Goal: Answer question/provide support: Share knowledge or assist other users

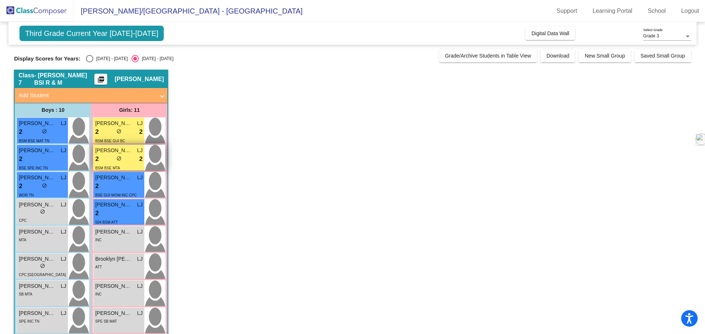
click at [113, 160] on div "2 lock do_not_disturb_alt 2" at bounding box center [118, 160] width 47 height 10
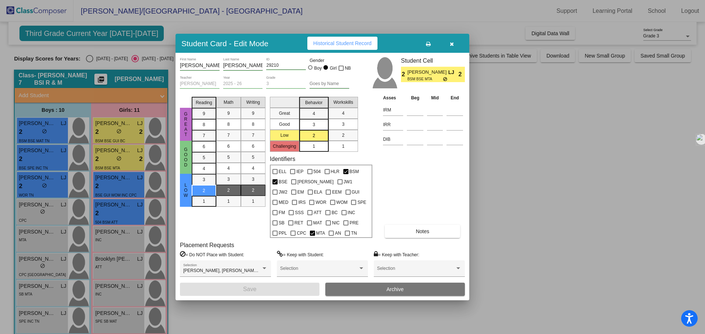
click at [410, 228] on button "Notes" at bounding box center [422, 231] width 75 height 13
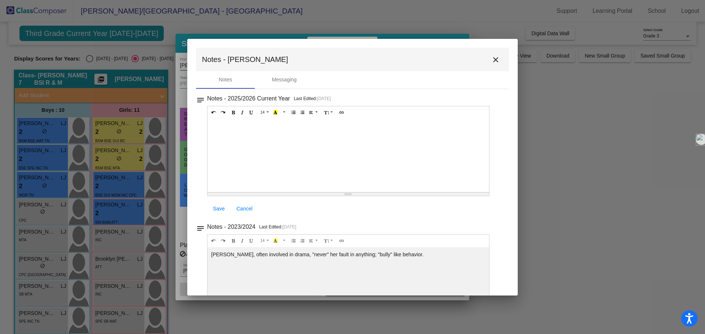
click at [491, 57] on mat-icon "close" at bounding box center [495, 59] width 9 height 9
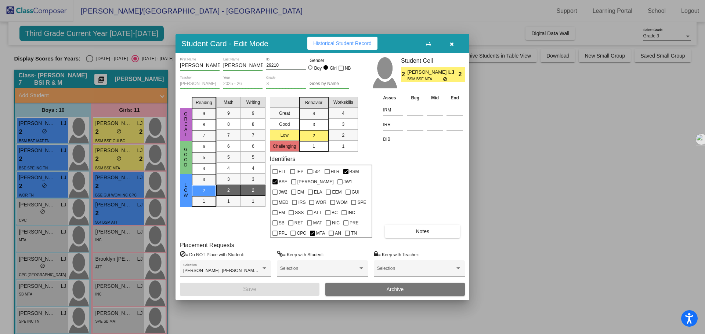
click at [115, 132] on div at bounding box center [352, 167] width 705 height 334
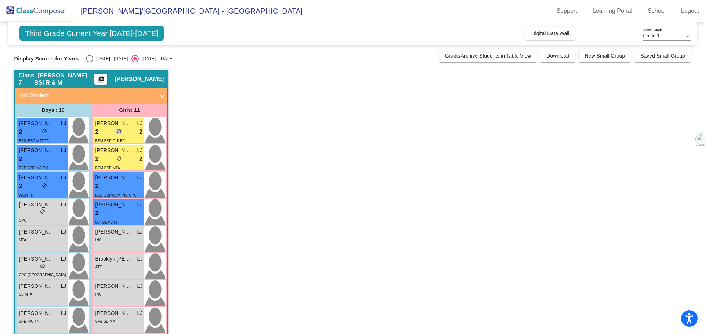
click at [115, 132] on div "2 lock do_not_disturb_alt 2" at bounding box center [118, 132] width 47 height 10
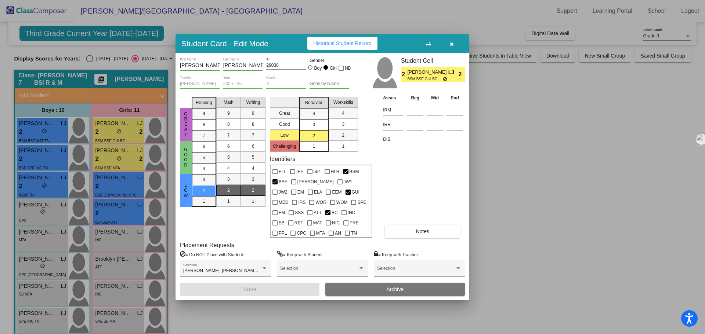
click at [423, 232] on span "Notes" at bounding box center [423, 232] width 14 height 6
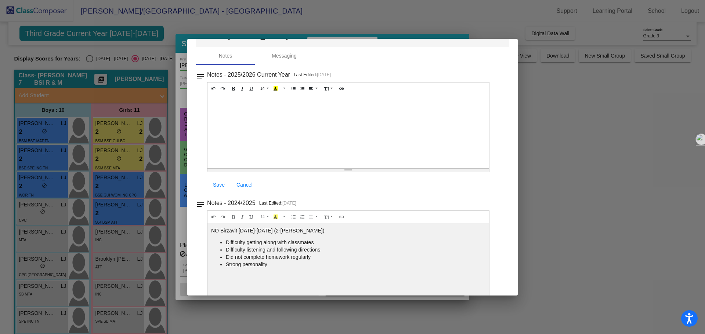
scroll to position [37, 0]
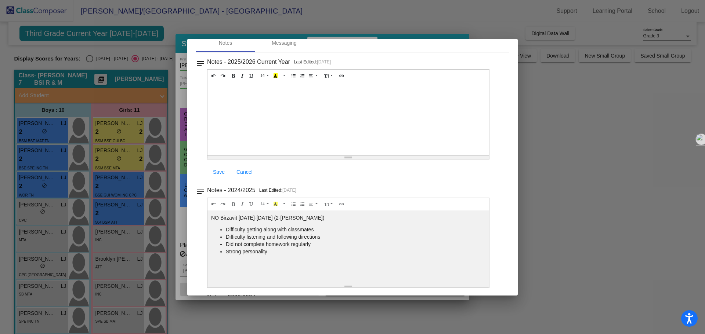
click at [575, 213] on div at bounding box center [352, 167] width 705 height 334
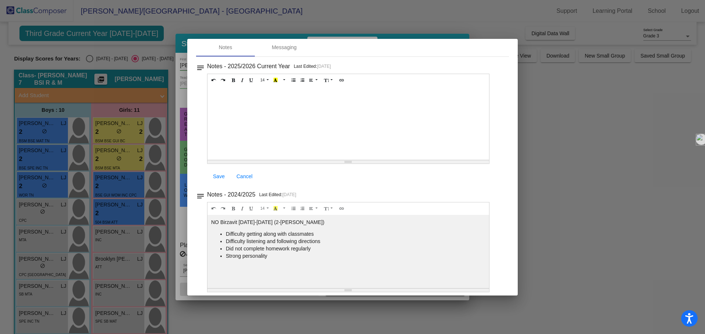
click at [555, 109] on div at bounding box center [352, 167] width 705 height 334
click at [125, 191] on div at bounding box center [352, 167] width 705 height 334
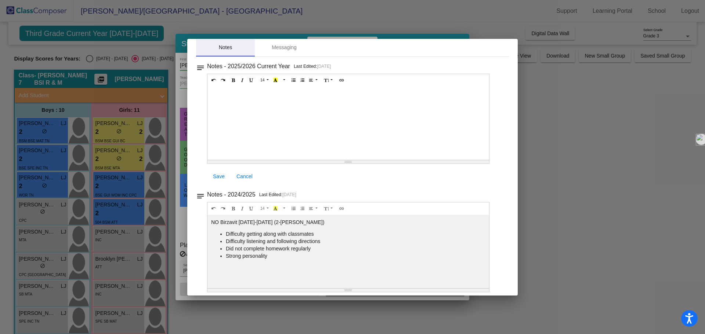
scroll to position [0, 0]
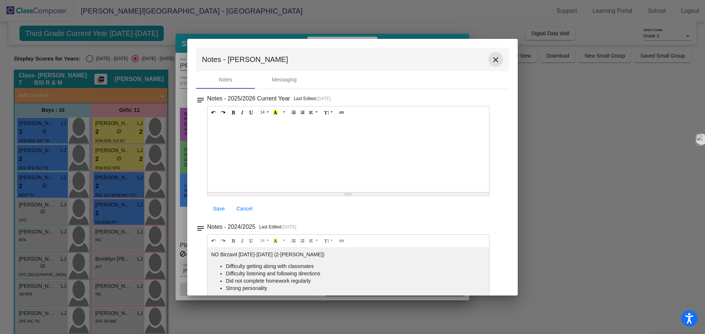
click at [493, 60] on mat-icon "close" at bounding box center [495, 59] width 9 height 9
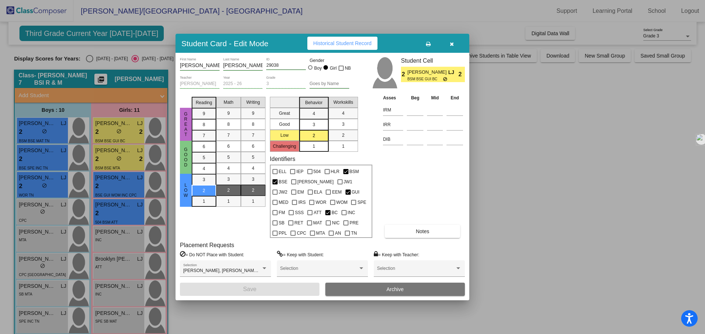
click at [112, 184] on div at bounding box center [352, 167] width 705 height 334
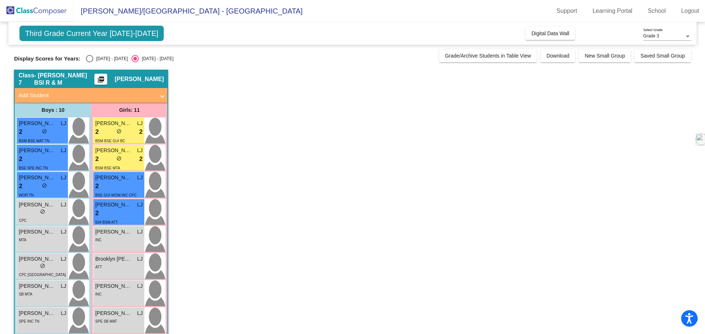
click at [112, 184] on div "2 lock do_not_disturb_alt" at bounding box center [118, 187] width 47 height 10
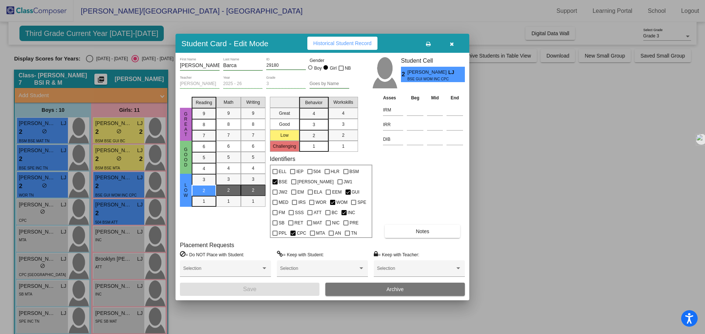
click at [429, 234] on button "Notes" at bounding box center [422, 231] width 75 height 13
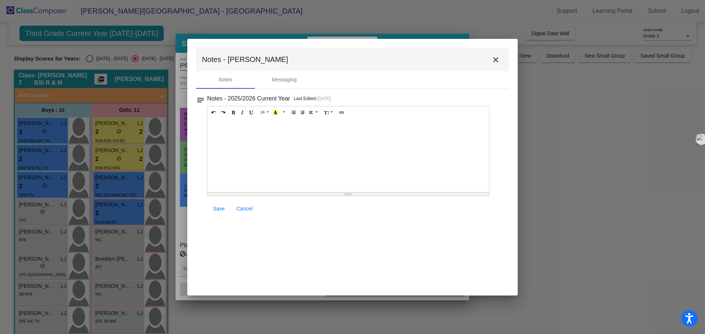
click at [493, 63] on mat-icon "close" at bounding box center [495, 59] width 9 height 9
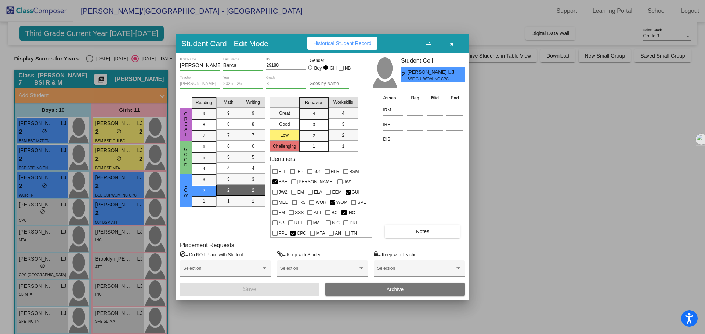
click at [453, 46] on icon "button" at bounding box center [452, 43] width 4 height 5
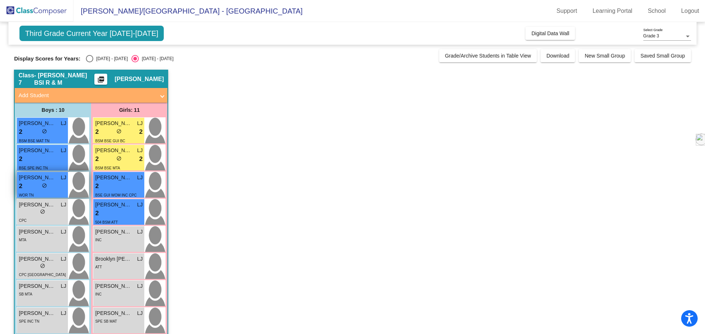
click at [28, 185] on div "2 lock do_not_disturb_alt" at bounding box center [42, 187] width 47 height 10
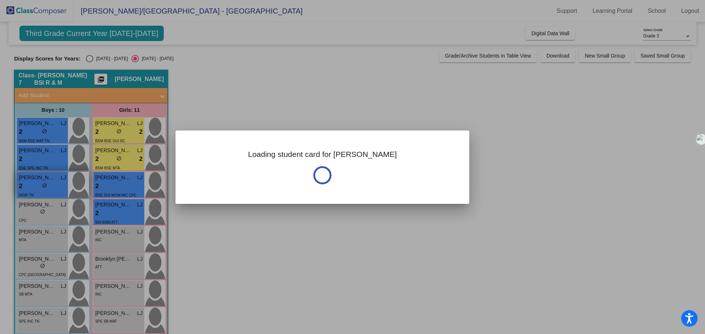
click at [28, 185] on div at bounding box center [352, 167] width 705 height 334
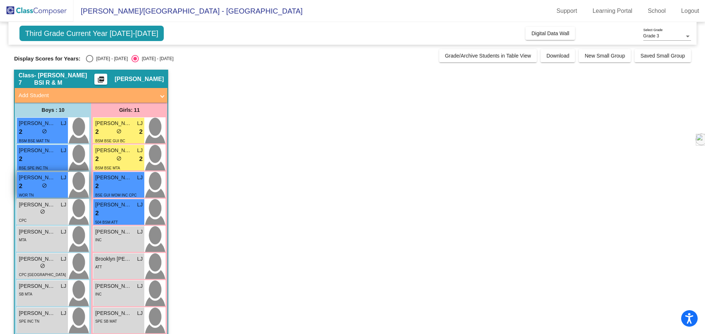
click at [28, 185] on div "2 lock do_not_disturb_alt" at bounding box center [42, 187] width 47 height 10
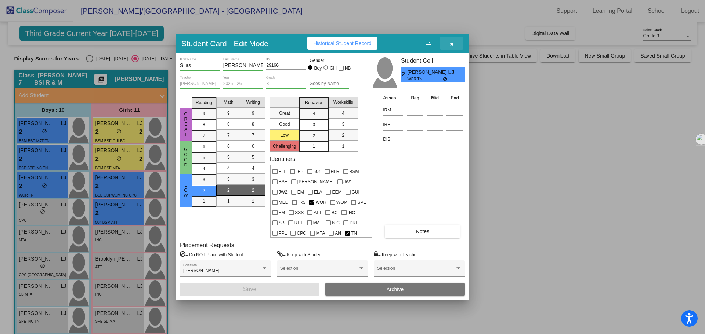
click at [455, 47] on button "button" at bounding box center [451, 43] width 23 height 13
